Goal: Information Seeking & Learning: Check status

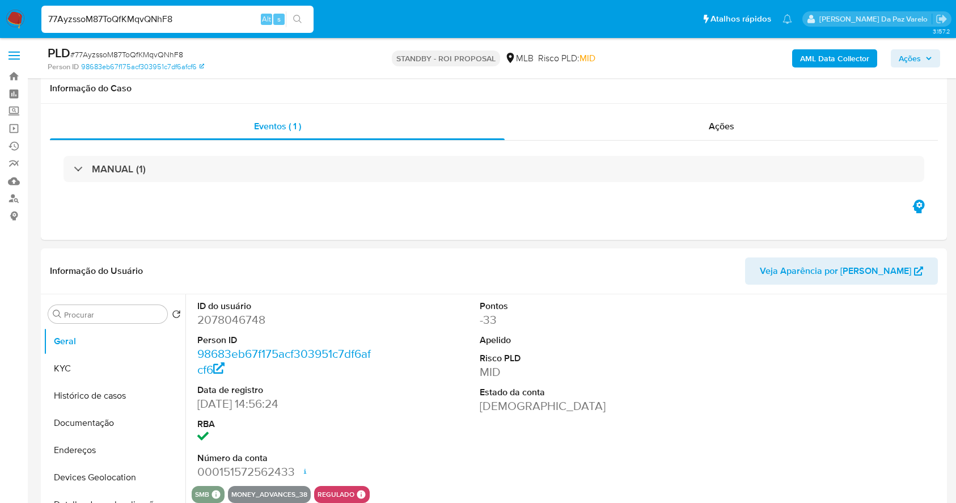
select select "10"
click at [902, 57] on span "Ações" at bounding box center [910, 58] width 22 height 18
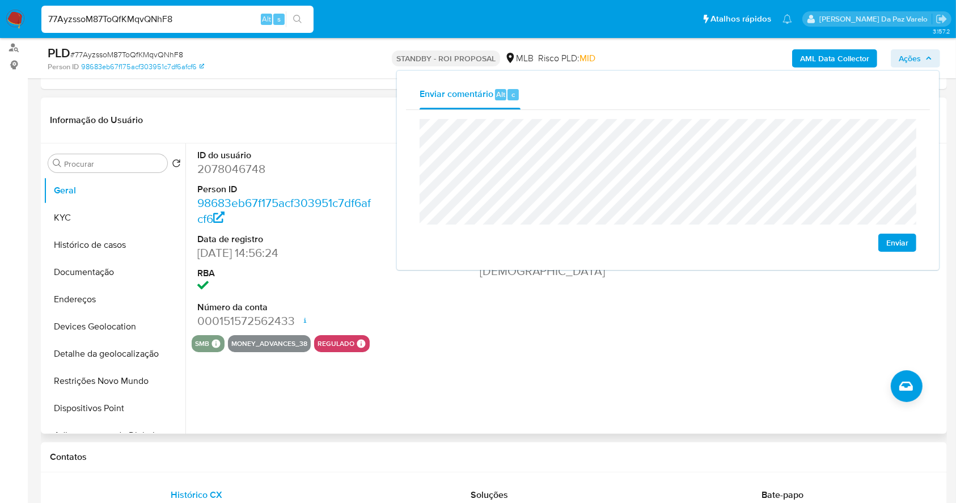
drag, startPoint x: 556, startPoint y: 311, endPoint x: 461, endPoint y: 138, distance: 197.0
click at [556, 311] on div "Pontos -33 Apelido Risco PLD MID Estado da conta Ativa" at bounding box center [568, 239] width 188 height 192
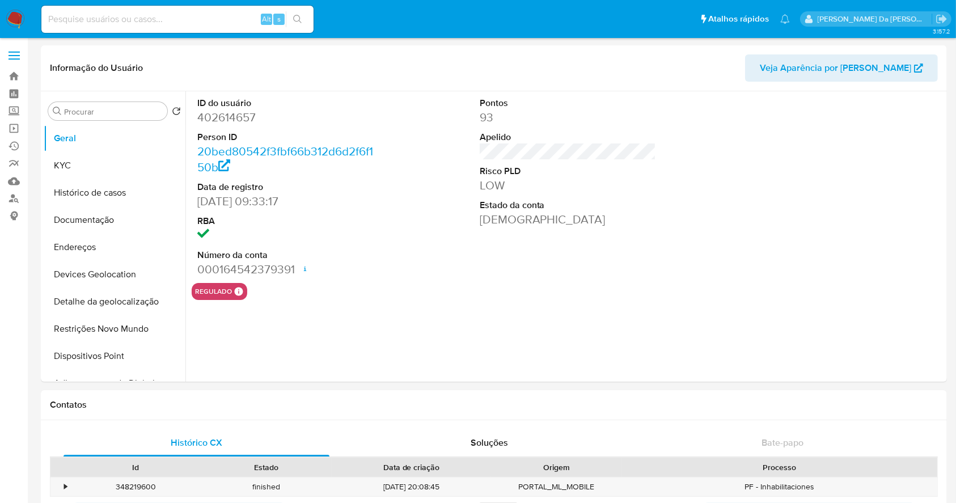
select select "10"
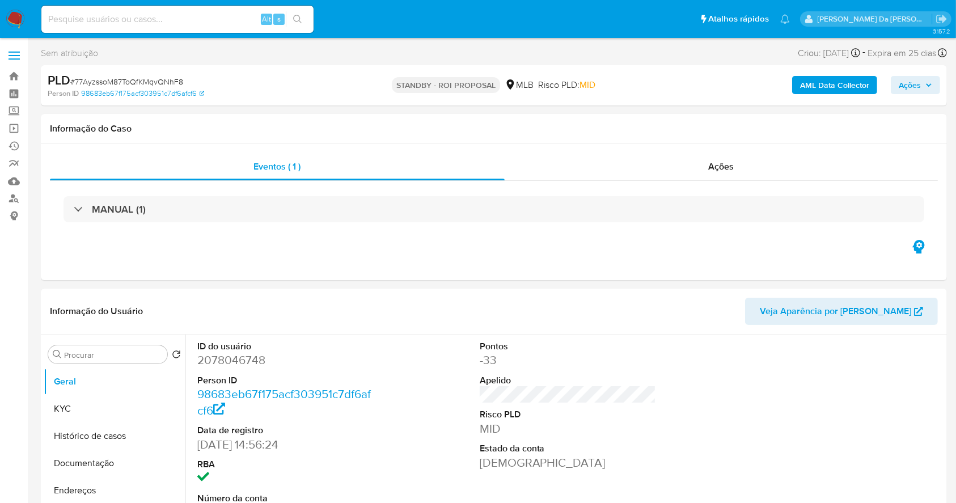
click at [918, 82] on span "Ações" at bounding box center [910, 85] width 22 height 18
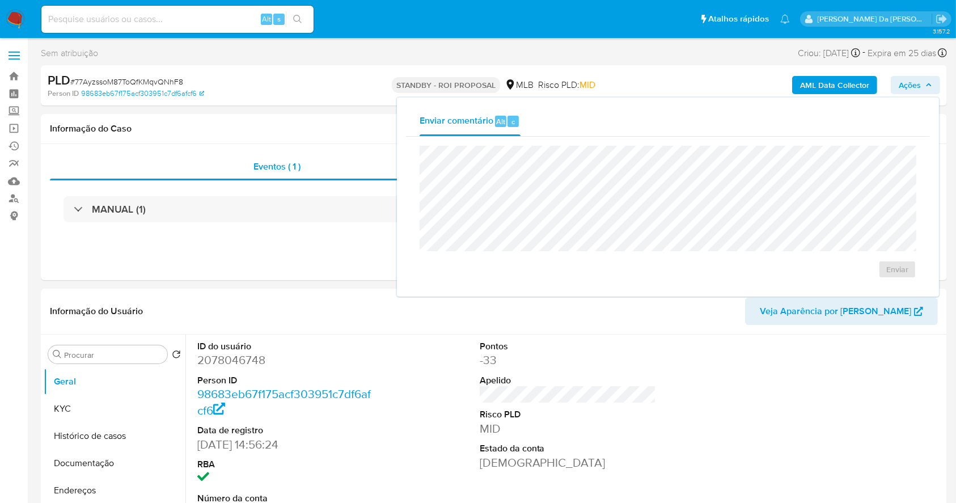
select select "10"
click at [91, 411] on button "KYC" at bounding box center [115, 408] width 142 height 27
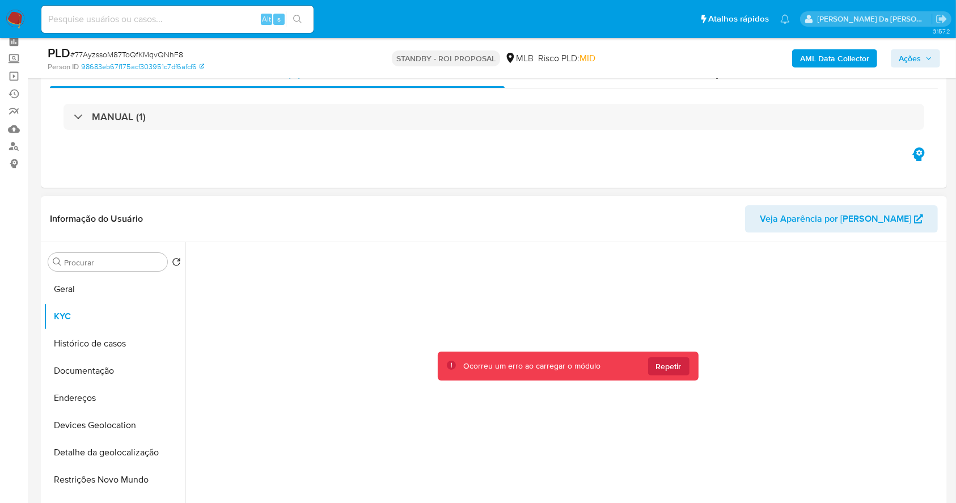
scroll to position [75, 0]
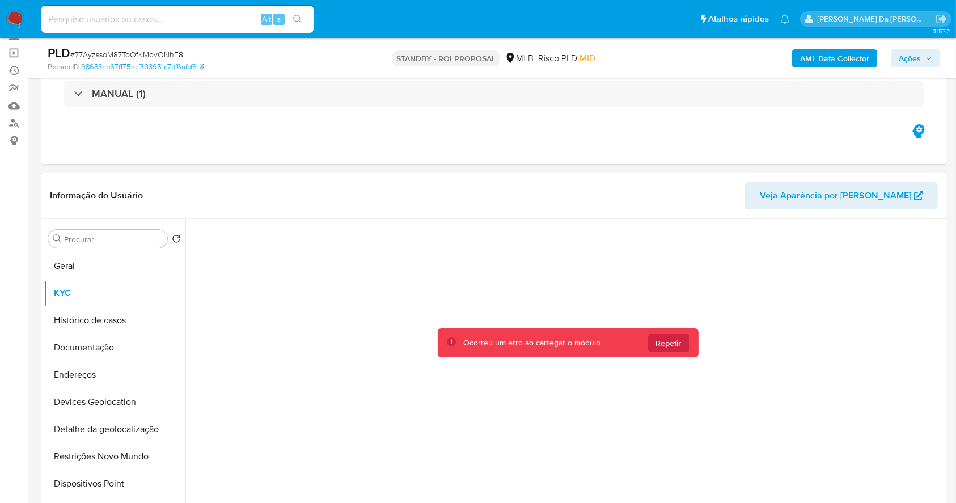
click at [21, 23] on img at bounding box center [15, 19] width 19 height 19
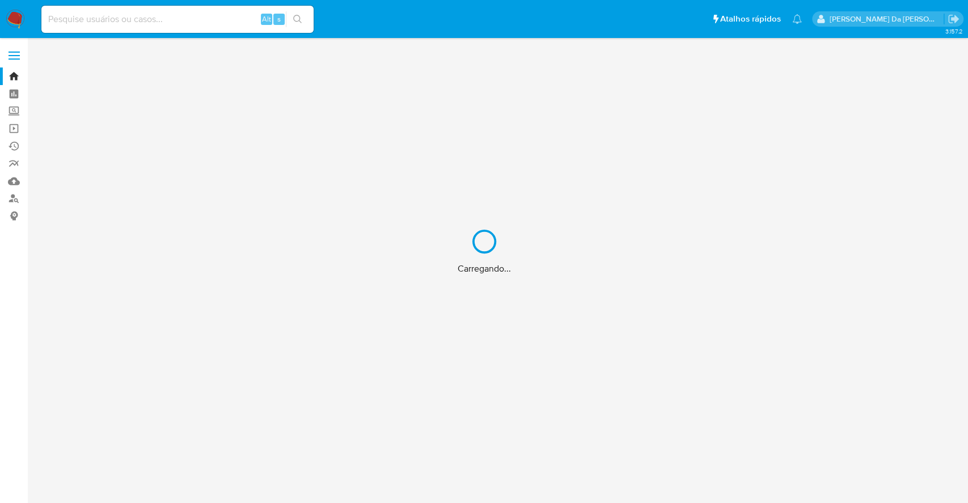
click at [204, 10] on div "Carregando..." at bounding box center [484, 251] width 968 height 503
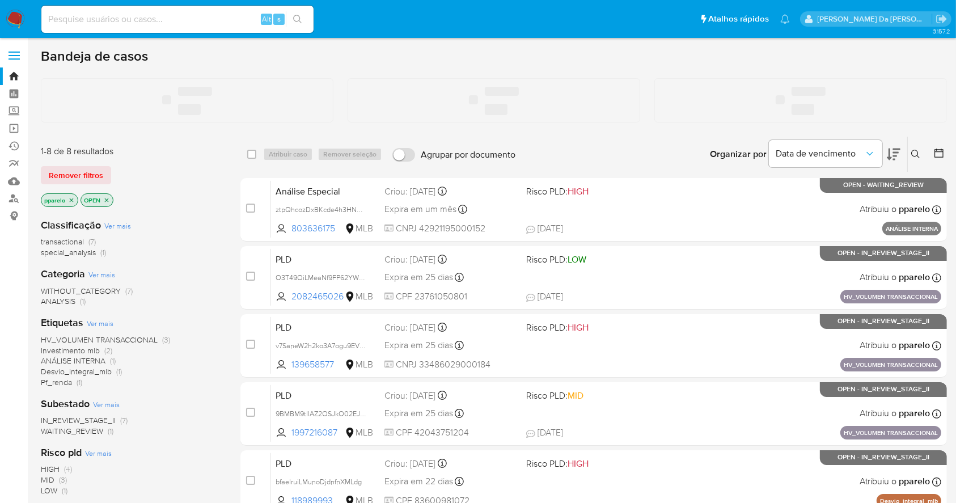
click at [201, 22] on input at bounding box center [177, 19] width 272 height 15
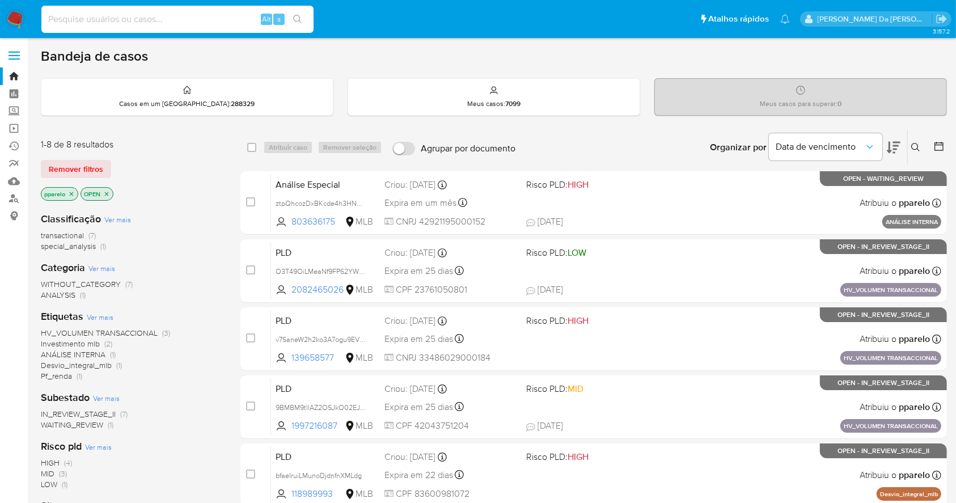
paste input "bx1WqorEndgSUwtIxjp4A7F3"
type input "bx1WqorEndgSUwtIxjp4A7F3"
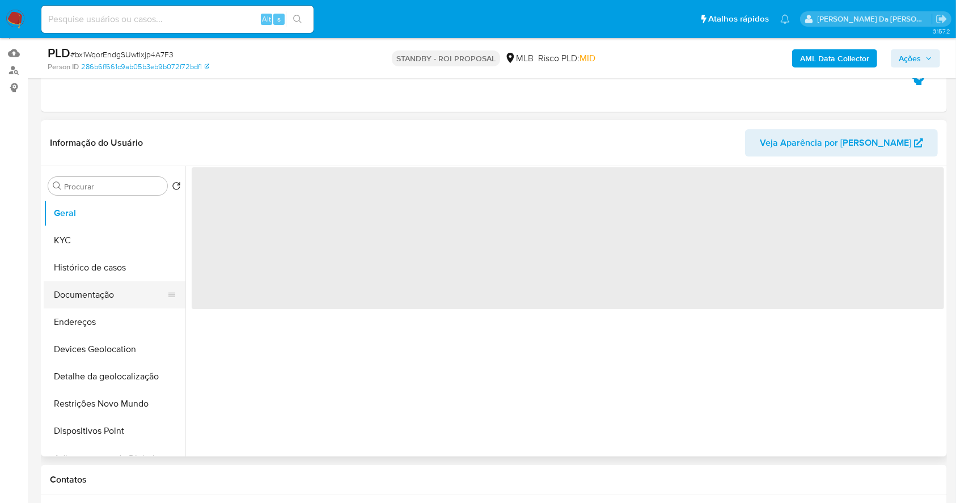
scroll to position [151, 0]
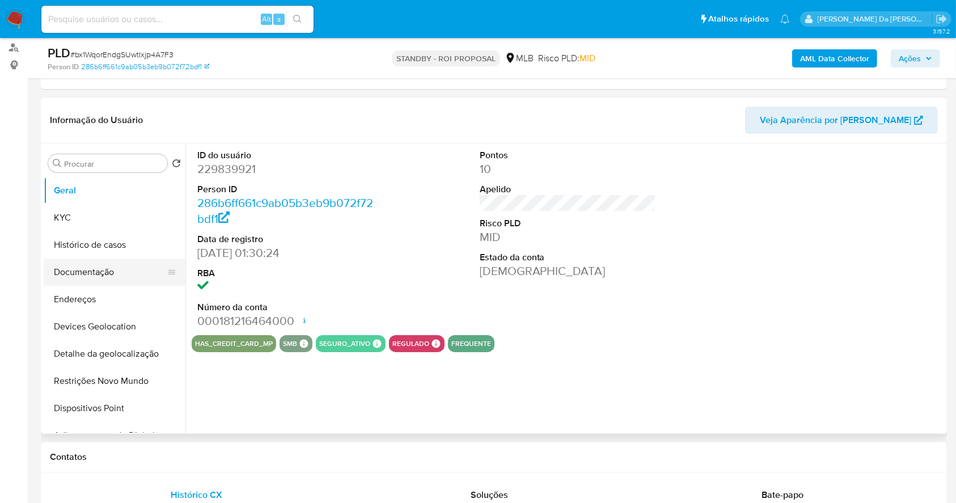
click at [94, 275] on button "Documentação" at bounding box center [110, 272] width 133 height 27
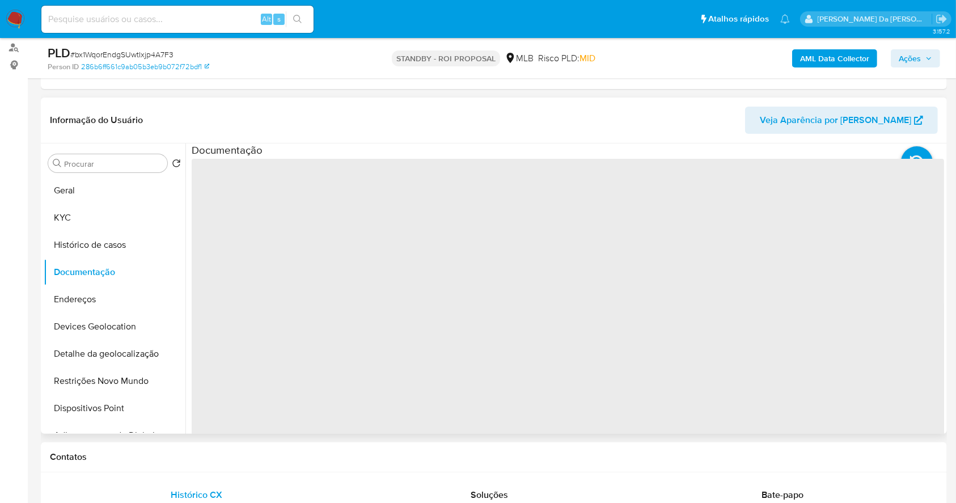
select select "10"
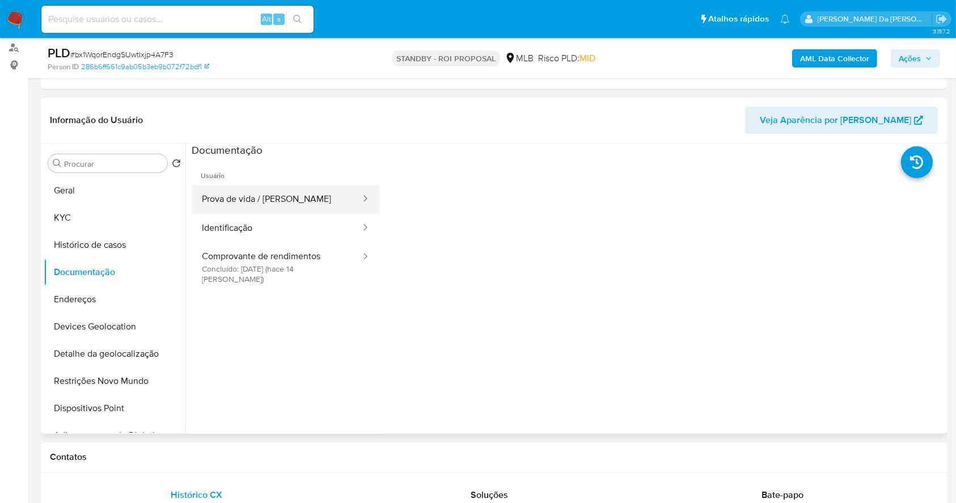
click at [274, 194] on button "Prova de vida / Selfie" at bounding box center [277, 199] width 170 height 29
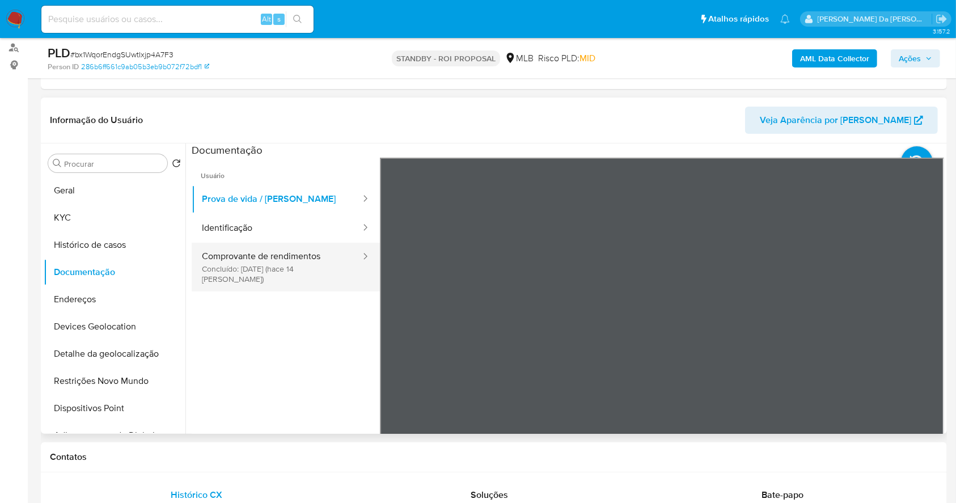
click at [271, 254] on button "Comprovante de rendimentos Concluído: 20/08/2025 (hace 14 días)" at bounding box center [277, 267] width 170 height 49
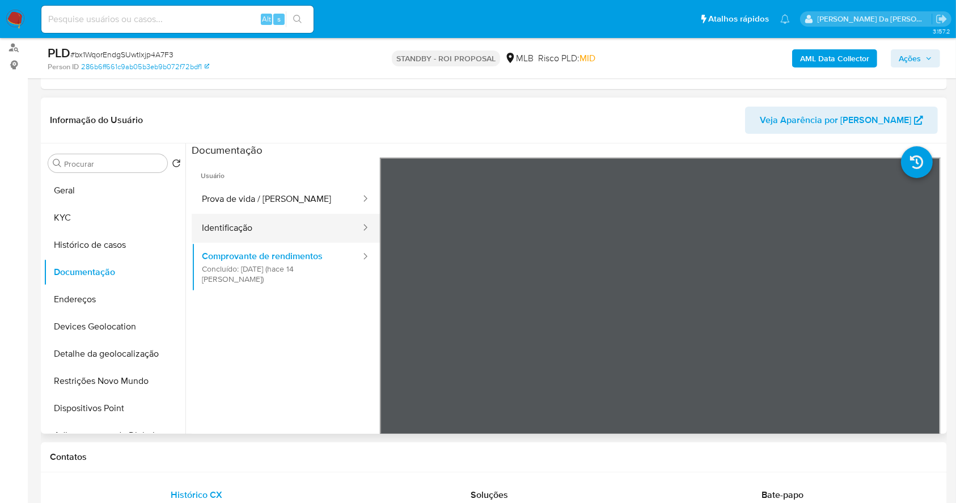
click at [272, 232] on button "Identificação" at bounding box center [277, 228] width 170 height 29
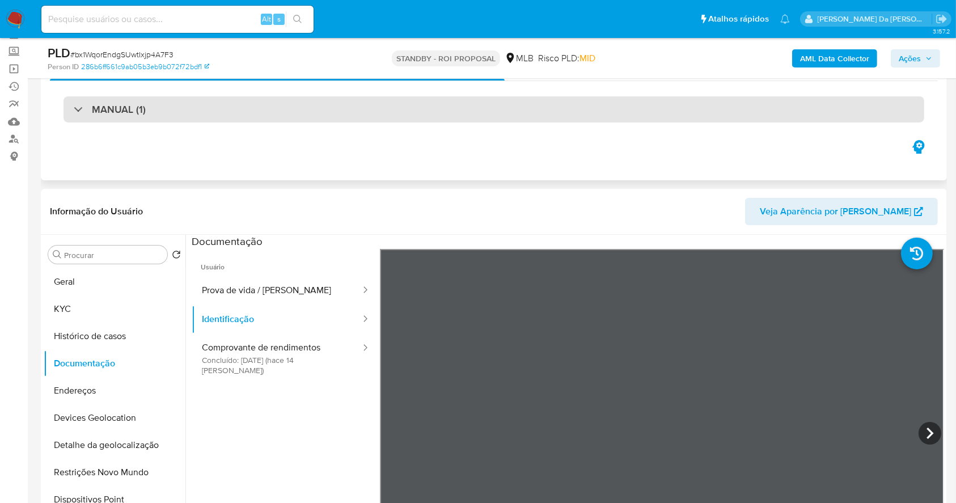
scroll to position [0, 0]
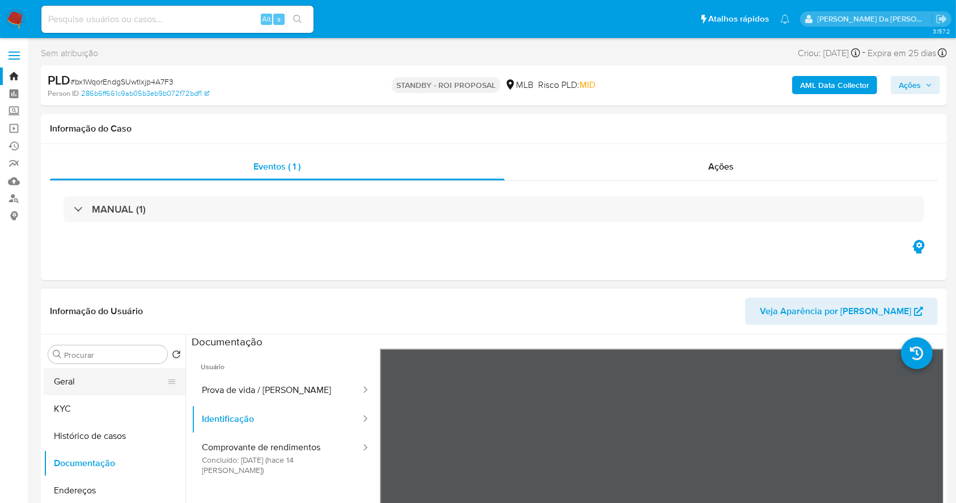
drag, startPoint x: 66, startPoint y: 386, endPoint x: 86, endPoint y: 386, distance: 19.8
click at [66, 386] on button "Geral" at bounding box center [110, 381] width 133 height 27
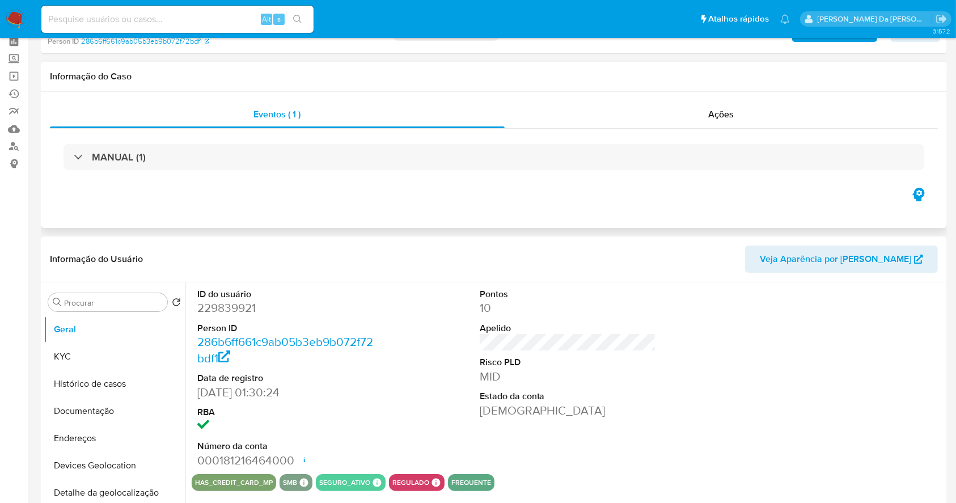
scroll to position [75, 0]
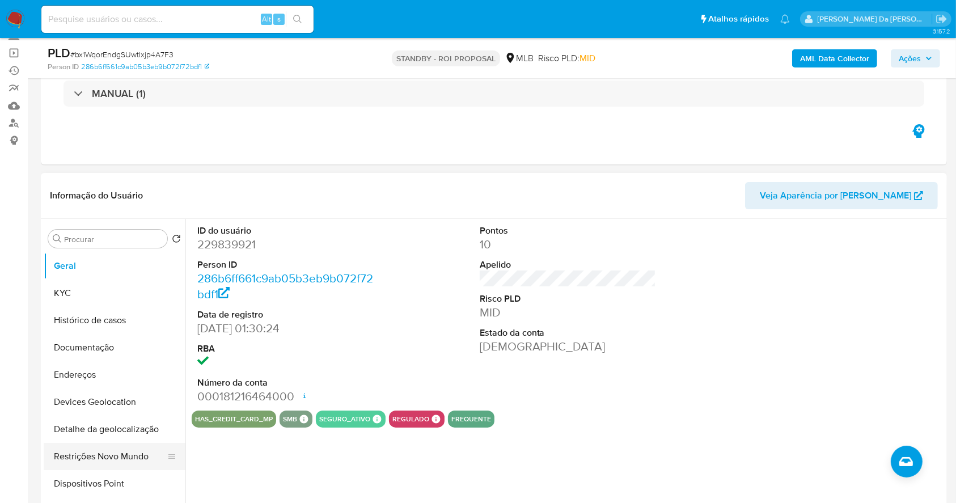
click at [135, 461] on button "Restrições Novo Mundo" at bounding box center [110, 456] width 133 height 27
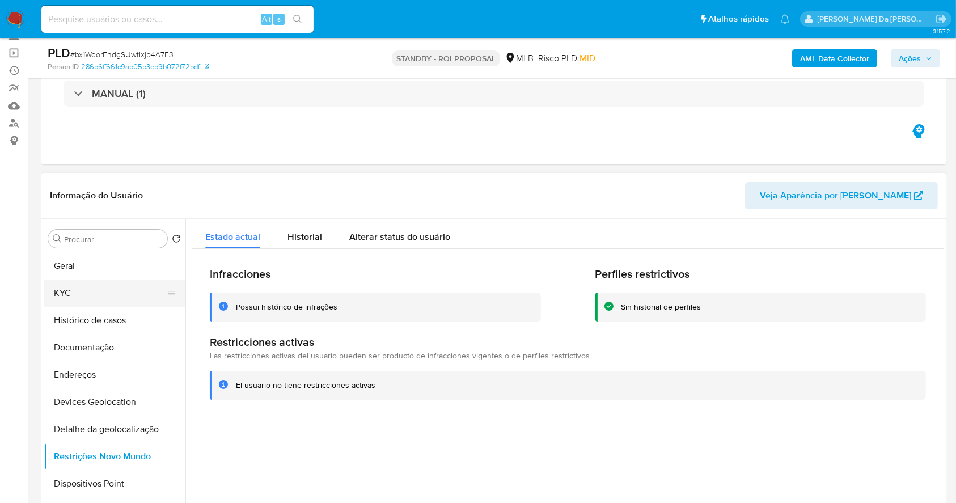
click at [92, 281] on button "KYC" at bounding box center [110, 293] width 133 height 27
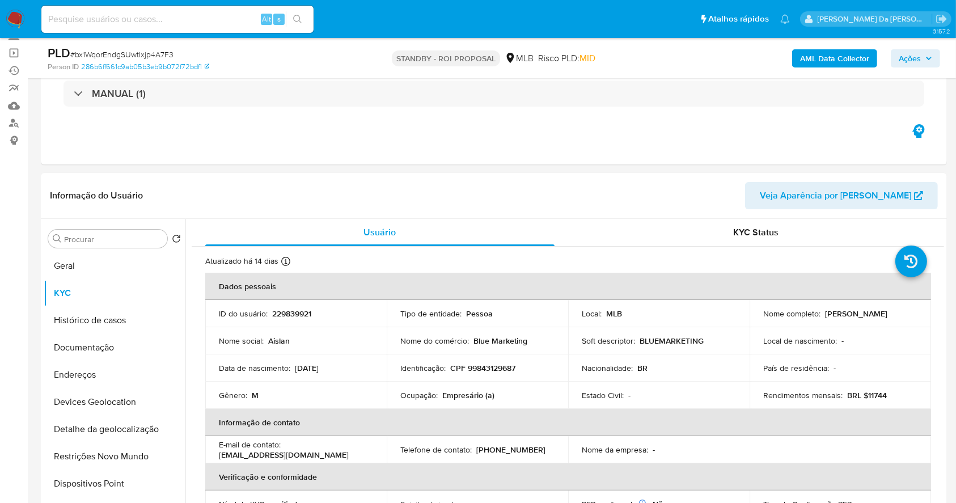
click at [202, 7] on div "Alt s" at bounding box center [177, 19] width 272 height 27
click at [195, 26] on input at bounding box center [177, 19] width 272 height 15
paste input "udklqJa1OiJMvvDNfxEDlAtM"
type input "udklqJa1OiJMvvDNfxEDlAtM"
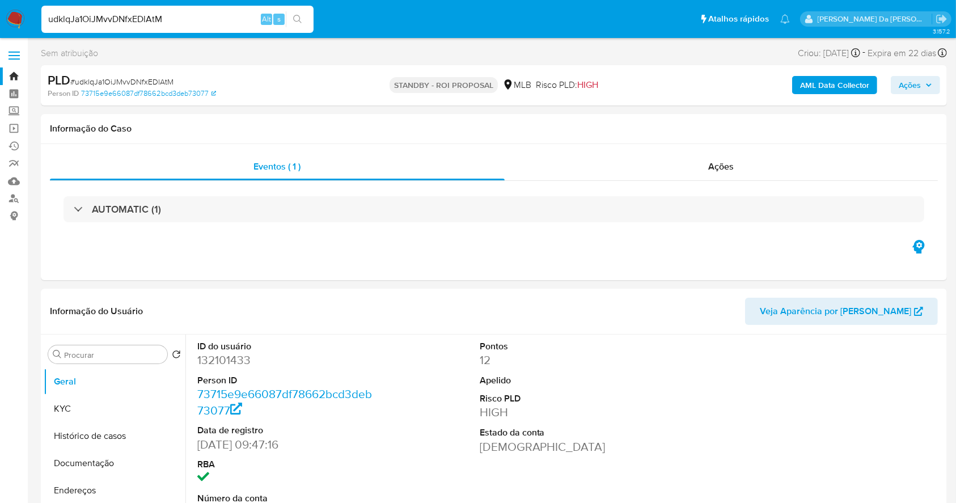
select select "10"
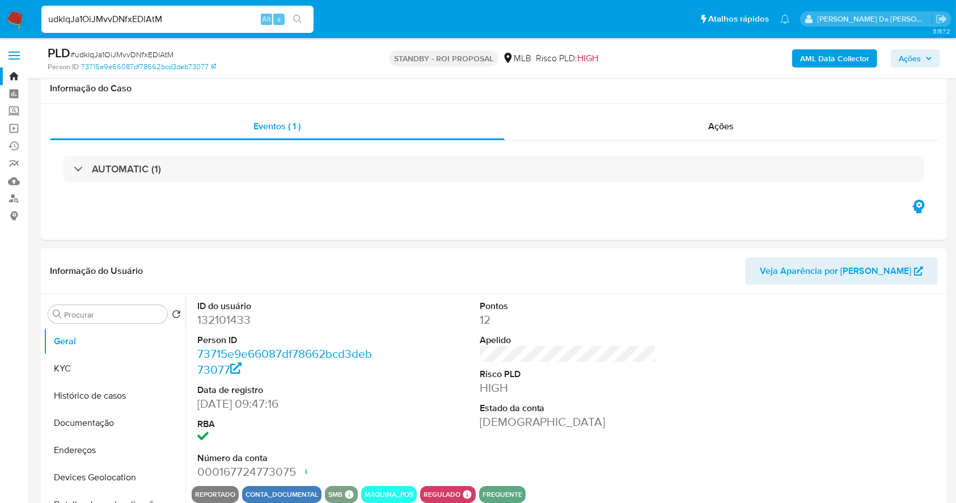
scroll to position [260, 0]
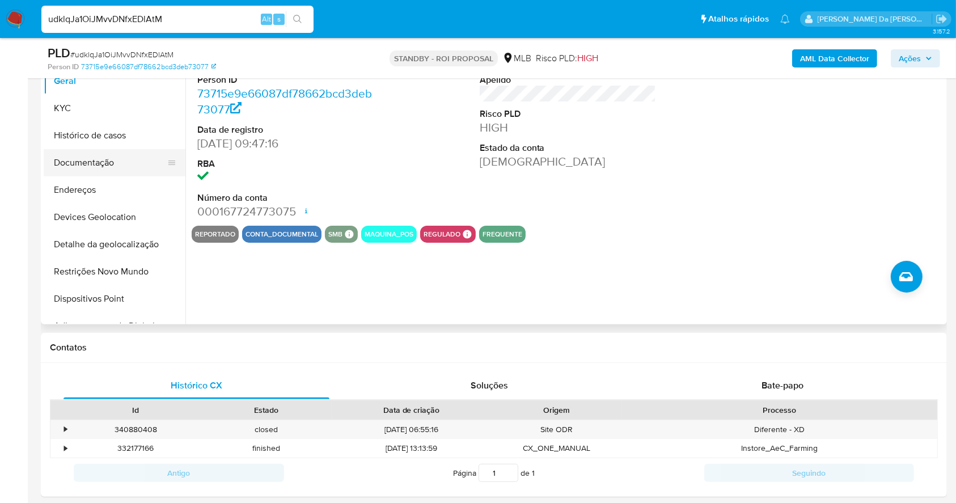
click at [86, 159] on button "Documentação" at bounding box center [110, 162] width 133 height 27
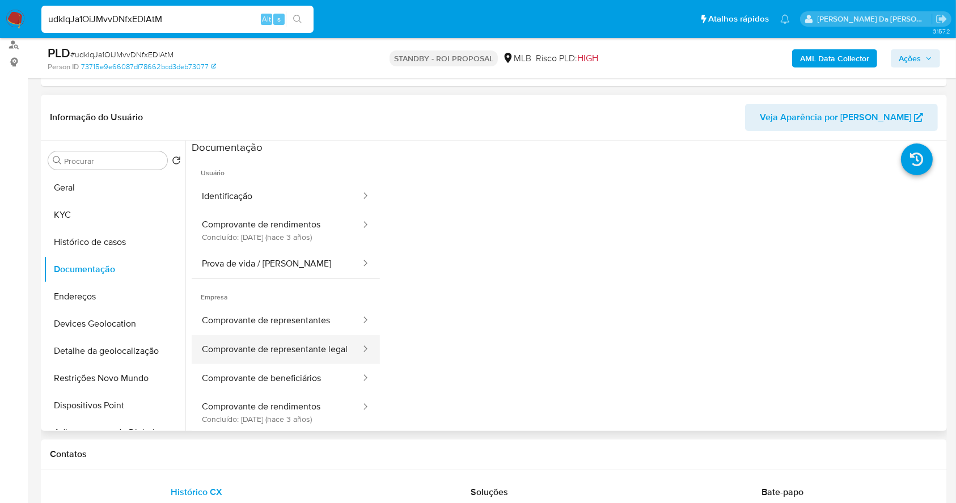
scroll to position [109, 0]
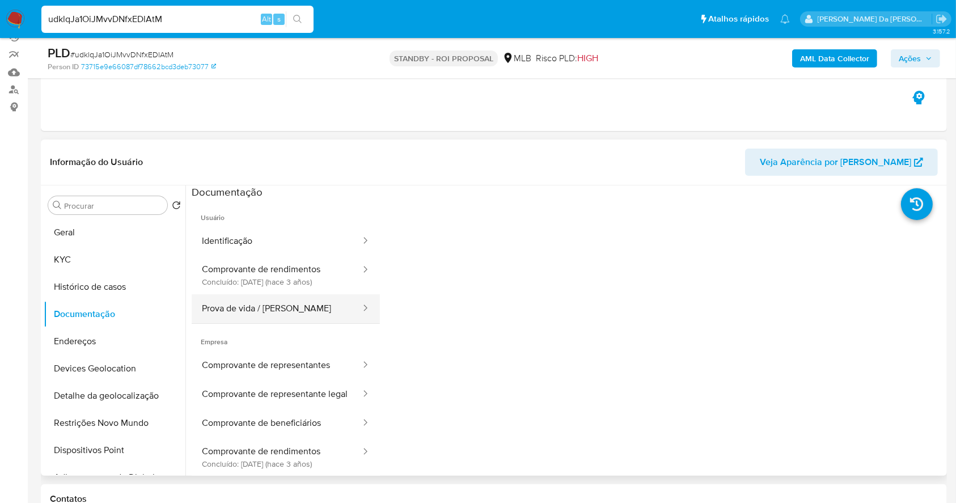
click at [276, 306] on button "Prova de vida / Selfie" at bounding box center [277, 308] width 170 height 29
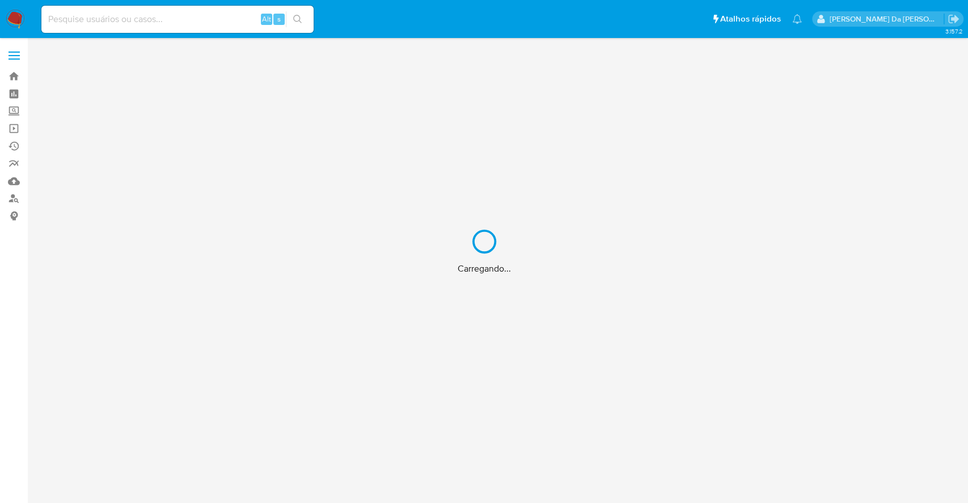
click at [258, 29] on div "Carregando..." at bounding box center [484, 251] width 968 height 503
click at [231, 24] on div "Carregando..." at bounding box center [484, 251] width 968 height 503
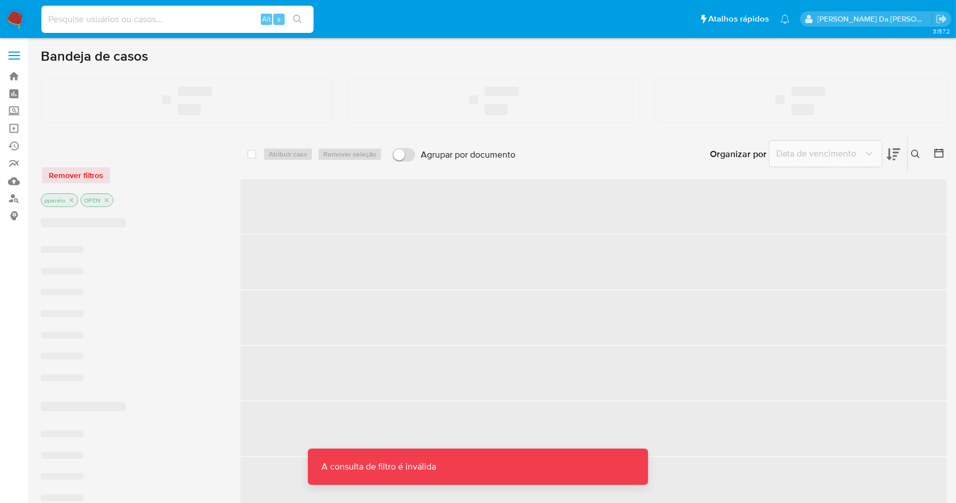
click at [231, 24] on input at bounding box center [177, 19] width 272 height 15
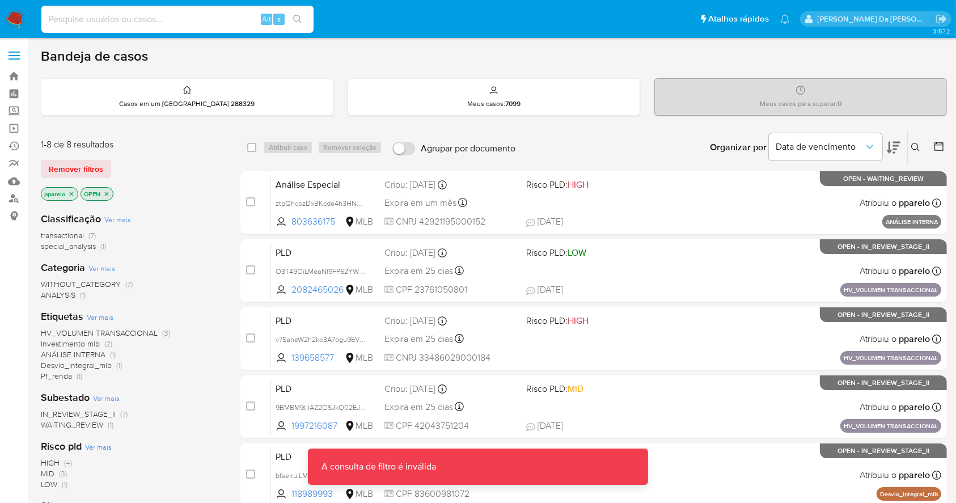
paste input "mTGv76FTcO8ugq3COtXsznIK"
type input "mTGv76FTcO8ugq3COtXsznIK"
click at [290, 14] on button "search-icon" at bounding box center [297, 19] width 23 height 16
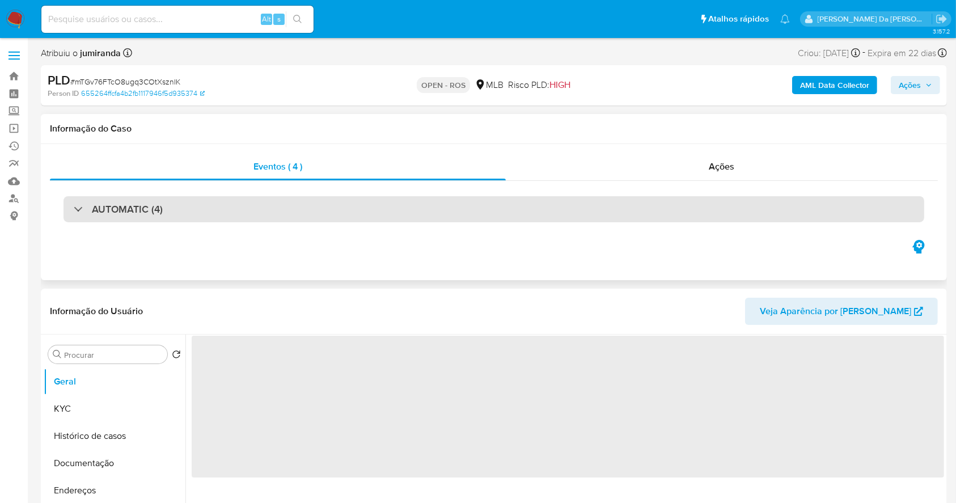
click at [138, 215] on h3 "AUTOMATIC (4)" at bounding box center [127, 209] width 71 height 12
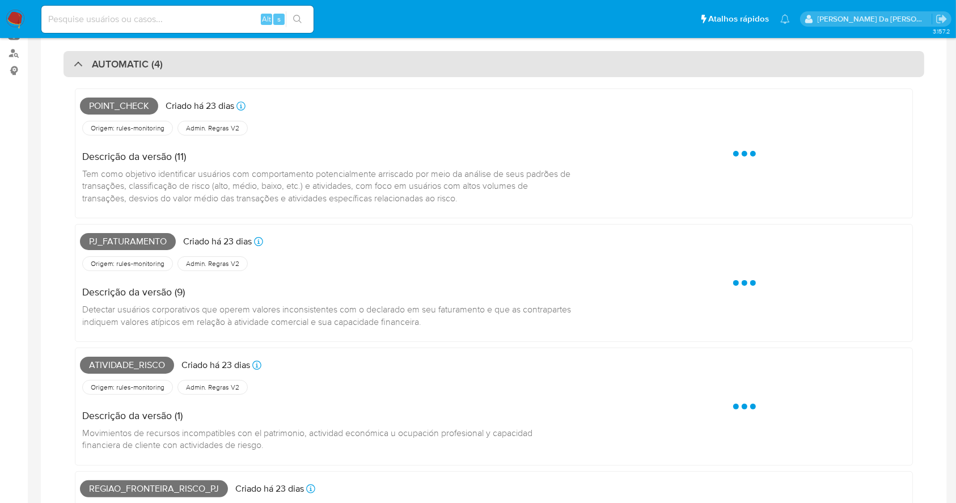
select select "10"
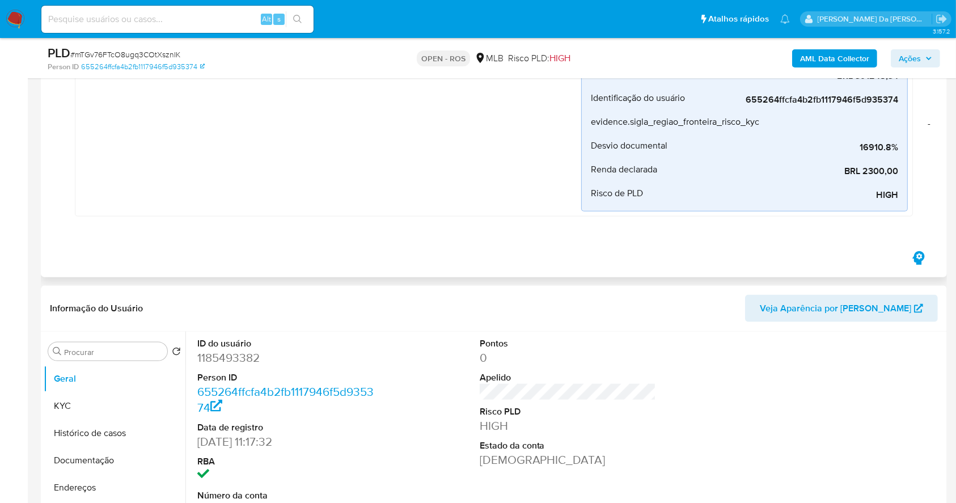
scroll to position [1361, 0]
